Goal: Task Accomplishment & Management: Manage account settings

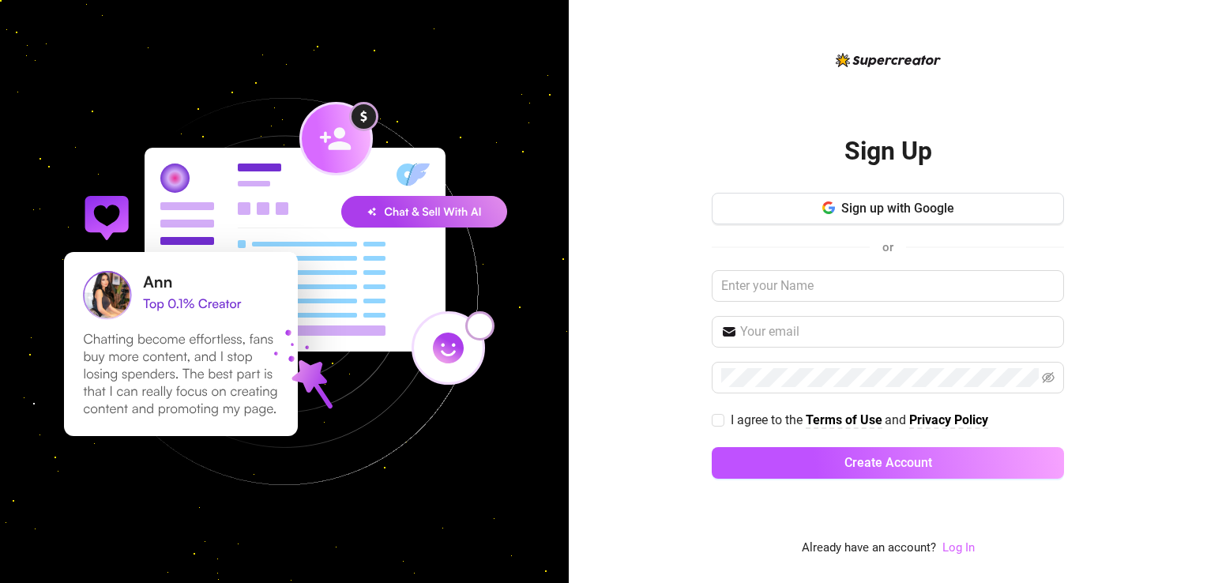
click at [951, 550] on link "Log In" at bounding box center [958, 547] width 32 height 14
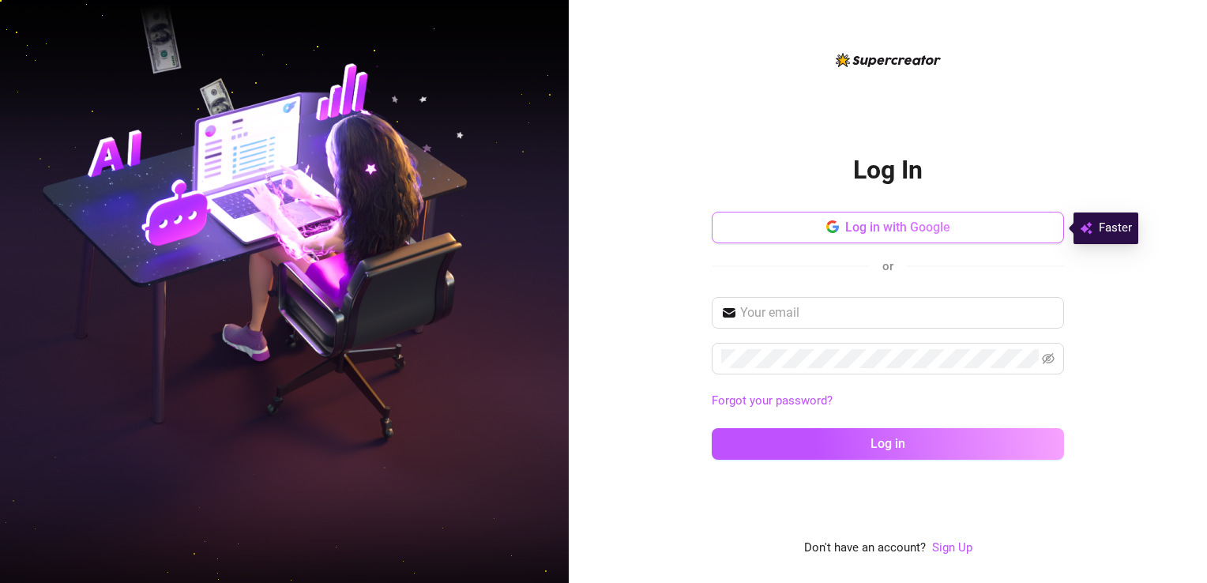
click at [839, 228] on button "Log in with Google" at bounding box center [888, 228] width 352 height 32
click at [879, 226] on span "Log in with Google" at bounding box center [897, 227] width 105 height 15
click at [881, 226] on span "Log in with Google" at bounding box center [897, 227] width 105 height 15
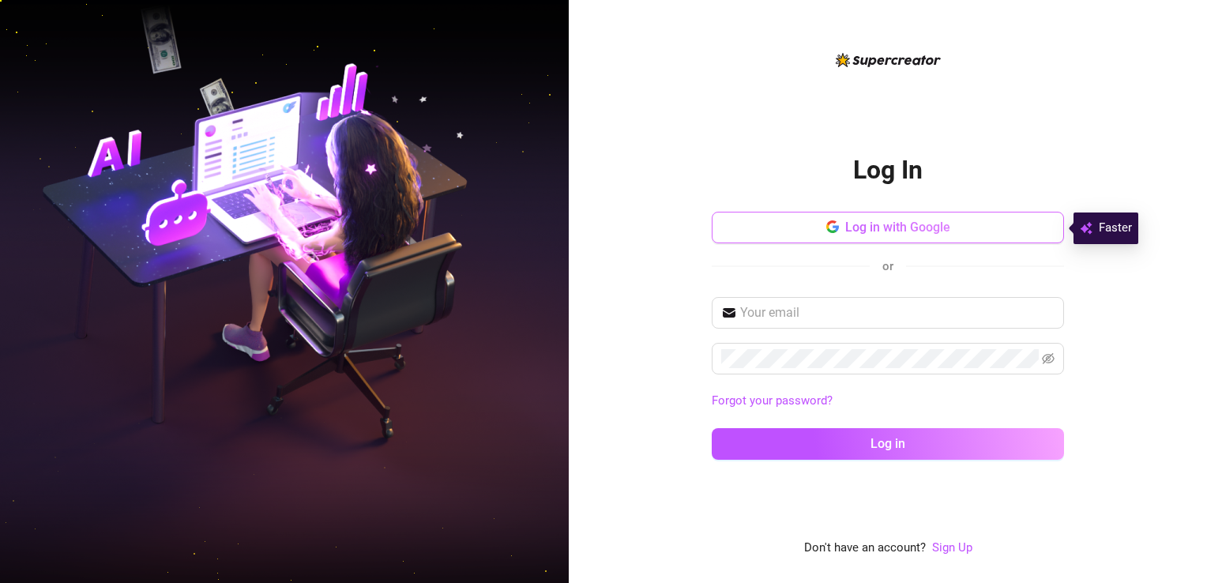
click at [881, 226] on span "Log in with Google" at bounding box center [897, 227] width 105 height 15
click at [861, 225] on span "Log in with Google" at bounding box center [897, 227] width 105 height 15
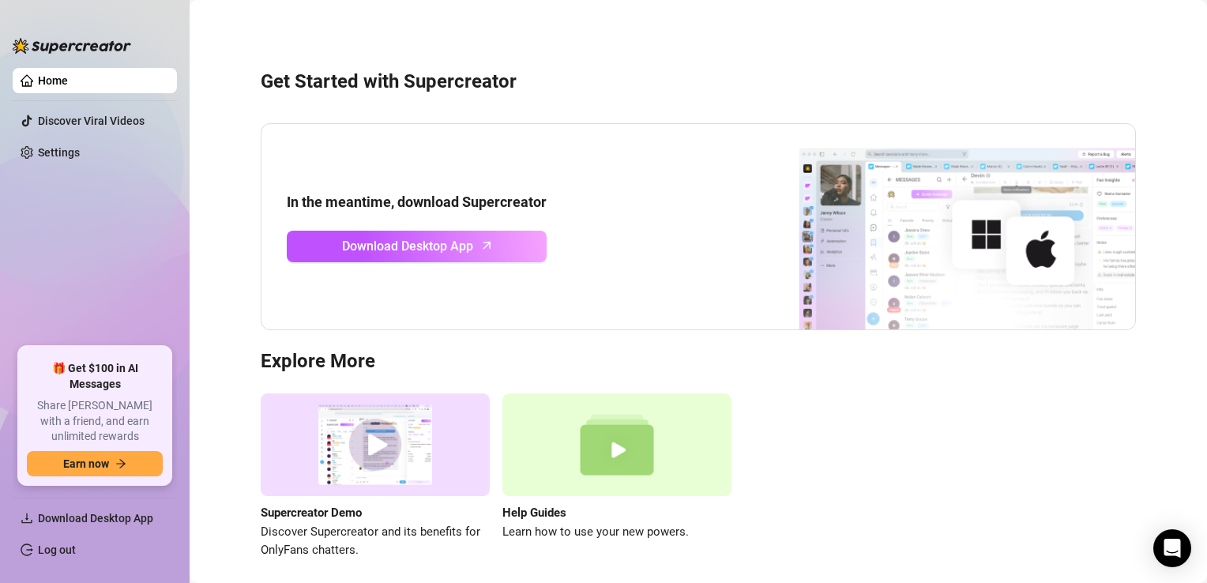
click at [68, 74] on link "Home" at bounding box center [53, 80] width 30 height 13
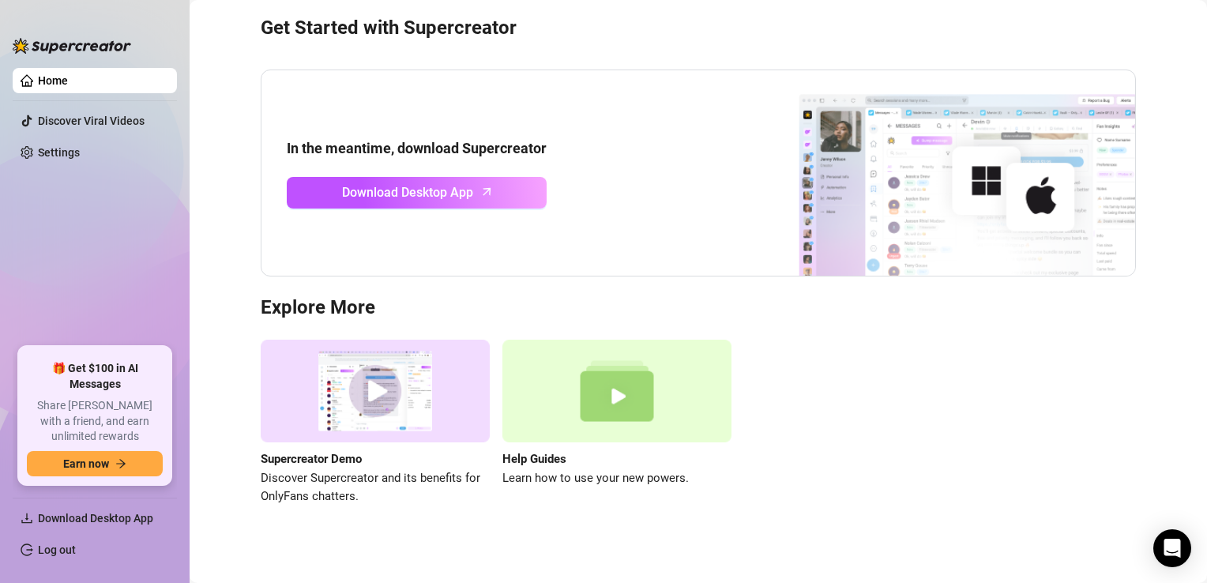
scroll to position [63, 0]
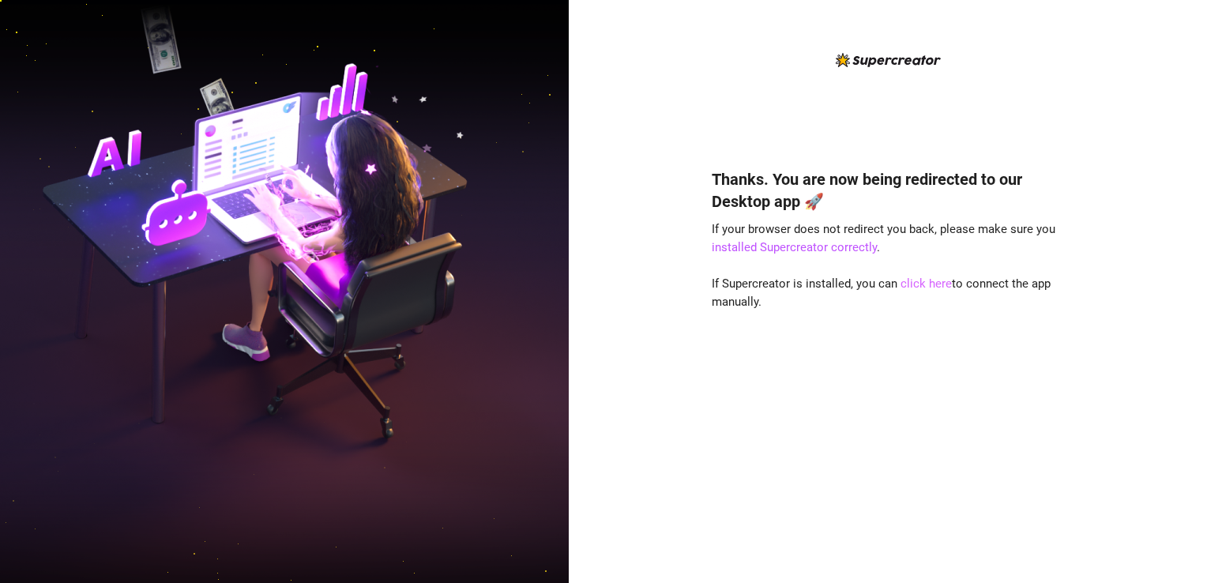
click at [927, 283] on link "click here" at bounding box center [925, 283] width 51 height 14
